Goal: Task Accomplishment & Management: Manage account settings

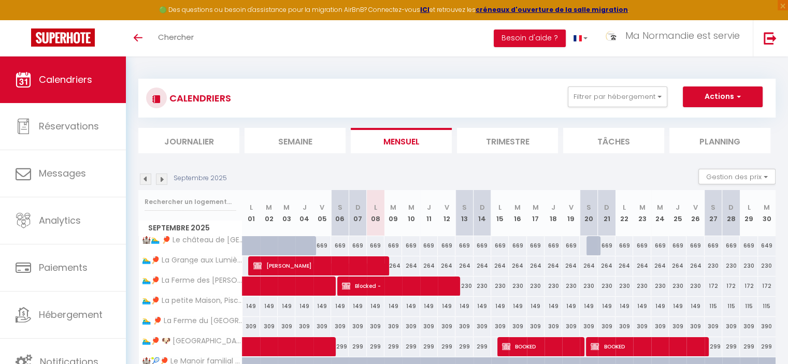
drag, startPoint x: 412, startPoint y: 55, endPoint x: 412, endPoint y: 49, distance: 6.7
click at [412, 53] on div "Toggle menubar Chercher BUTTON Besoin d'aide ? Ma Normandie est servie Paramètr…" at bounding box center [427, 38] width 705 height 36
click at [553, 38] on button "Besoin d'aide ?" at bounding box center [530, 39] width 72 height 18
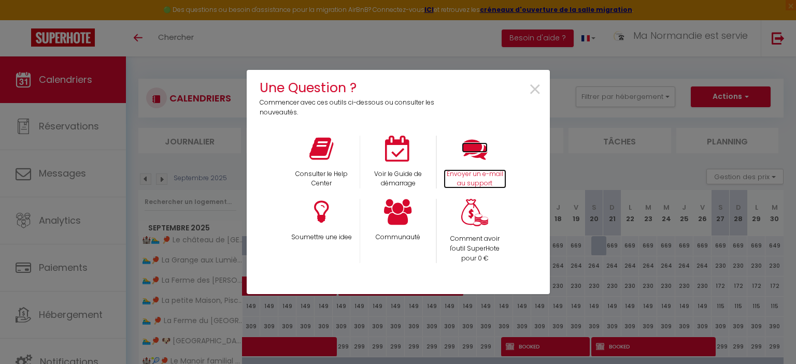
click at [475, 160] on icon at bounding box center [475, 149] width 26 height 26
click at [472, 93] on div "×" at bounding box center [498, 98] width 101 height 40
click at [536, 88] on span "×" at bounding box center [535, 90] width 14 height 33
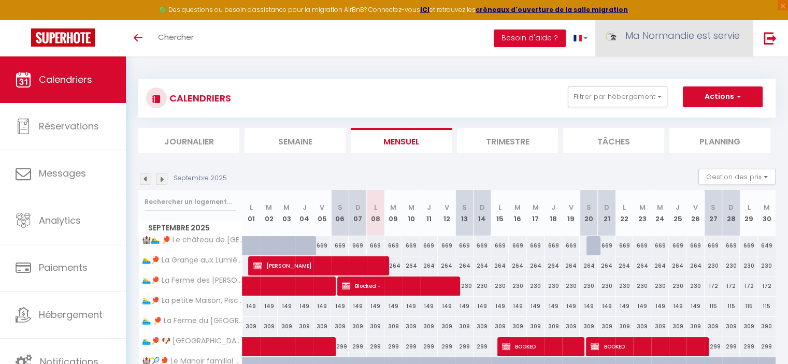
click at [658, 35] on span "Ma Normandie est servie" at bounding box center [682, 35] width 115 height 13
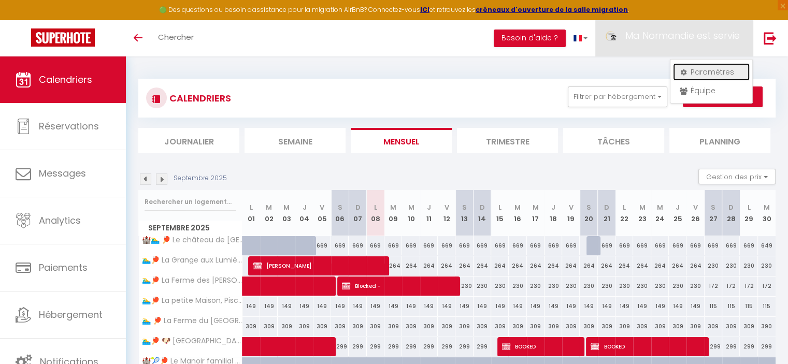
click at [691, 67] on link "Paramètres" at bounding box center [711, 72] width 77 height 18
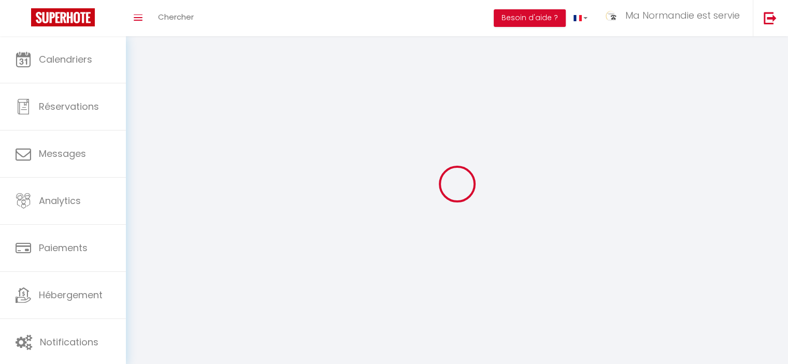
type input "Ma Normandie est servie"
type input "Conciergerie & Agence de voyage"
type input "[PHONE_NUMBER]"
type input "[STREET_ADDRESS]"
type input "61160"
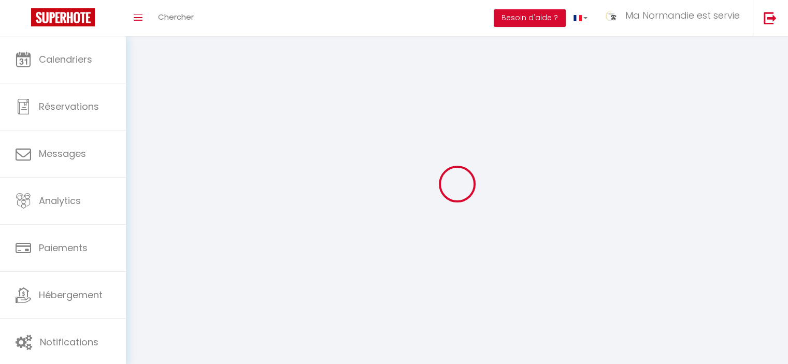
type input "ST GERVAIS DES SABLONS"
type input "d6Zee4lOIJgXUFObujsJa3C1e"
type input "aplxiO2y7Szlnabvp5mEr4n0S"
type input "[URL][DOMAIN_NAME]"
select select "28"
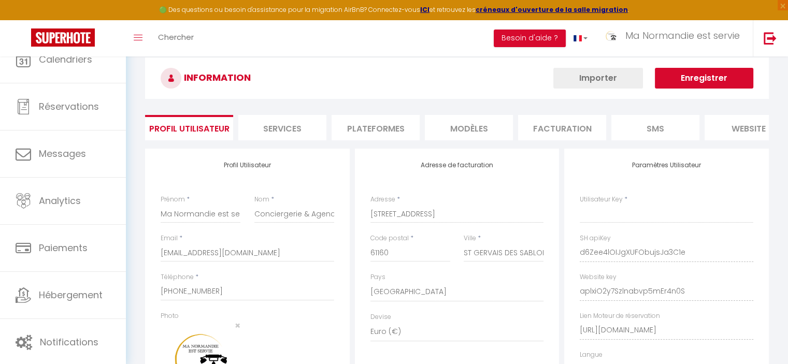
type input "d6Zee4lOIJgXUFObujsJa3C1e"
type input "aplxiO2y7Szlnabvp5mEr4n0S"
type input "[URL][DOMAIN_NAME]"
select select "fr"
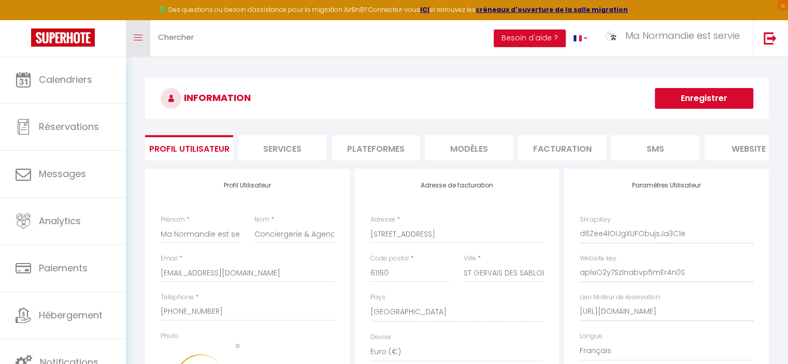
click at [141, 47] on link "Toggle menubar" at bounding box center [138, 38] width 24 height 36
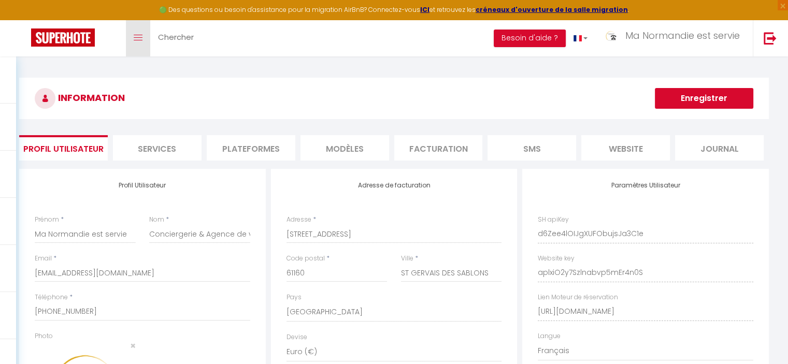
click at [141, 47] on link "Toggle menubar" at bounding box center [138, 38] width 24 height 36
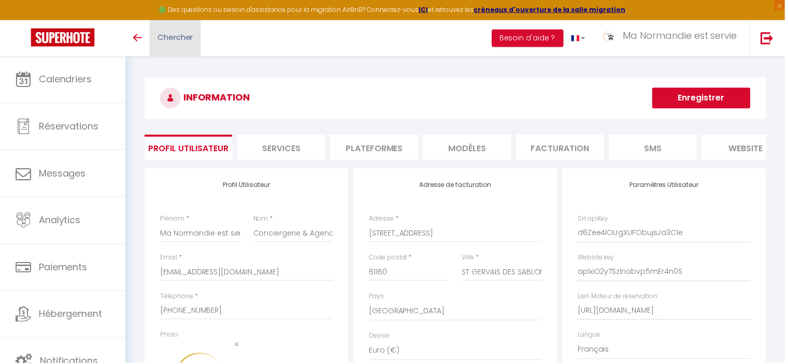
click at [166, 35] on span "Chercher" at bounding box center [176, 37] width 36 height 11
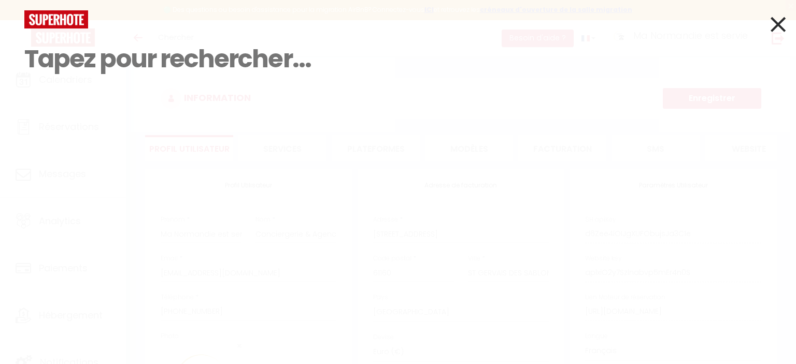
click at [139, 74] on input at bounding box center [397, 58] width 747 height 61
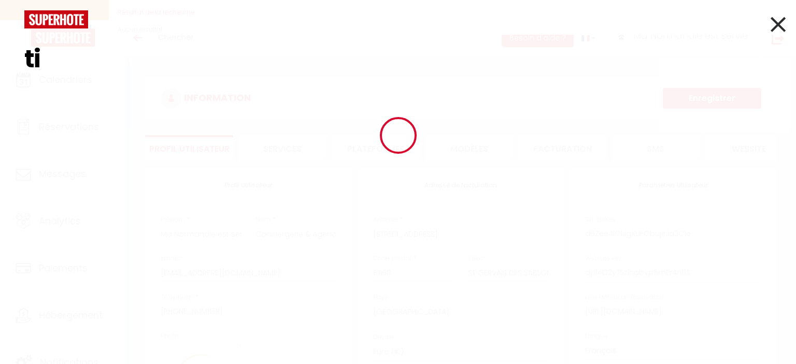
type input "t"
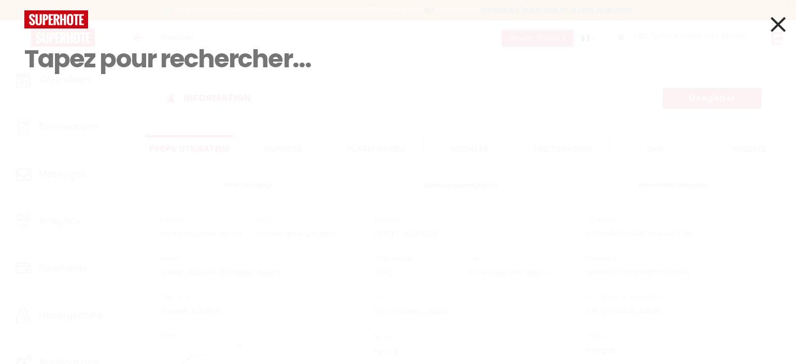
click at [777, 16] on icon at bounding box center [777, 24] width 15 height 26
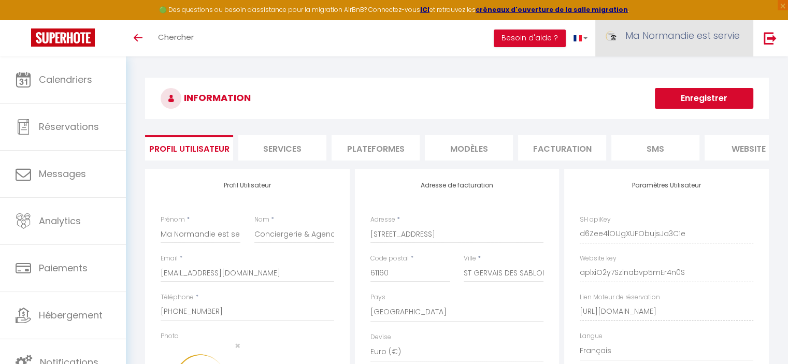
click at [701, 33] on span "Ma Normandie est servie" at bounding box center [682, 35] width 115 height 13
